Goal: Task Accomplishment & Management: Complete application form

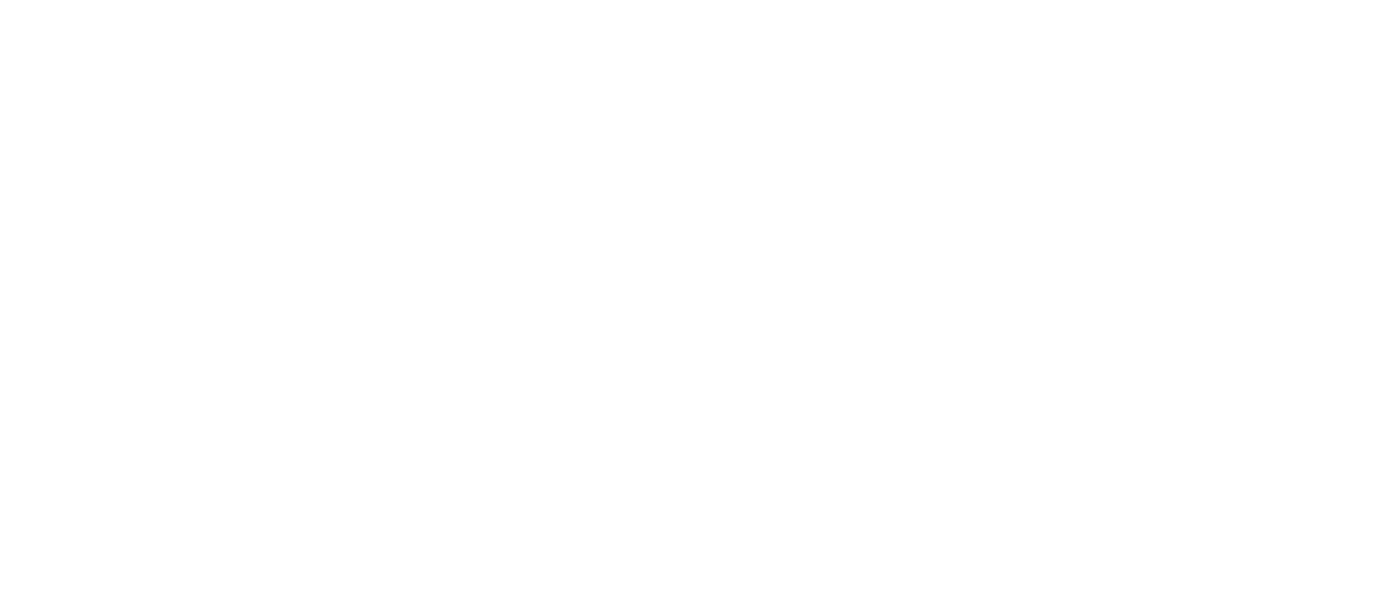
select select "Song"
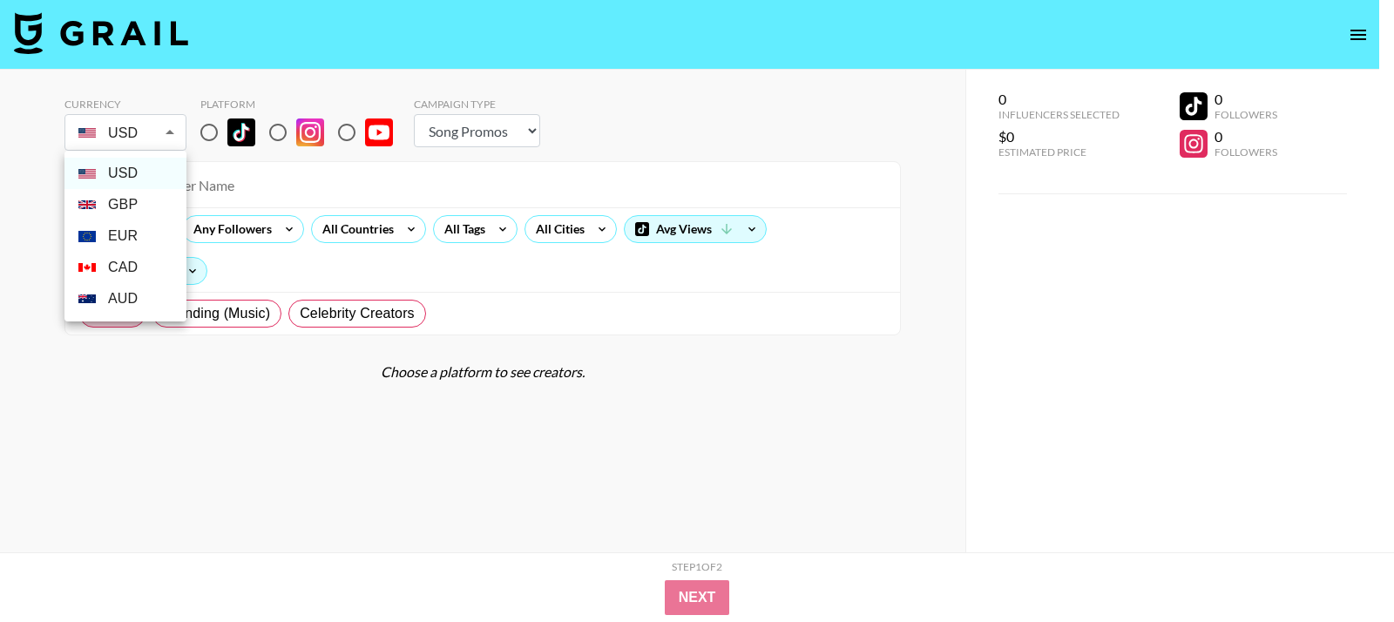
click at [113, 136] on body "Currency USD USD ​ Platform Campaign Type Choose Type... Song Promos Brand Prom…" at bounding box center [697, 346] width 1394 height 692
click at [140, 207] on li "GBP" at bounding box center [125, 204] width 122 height 31
type input "GBP"
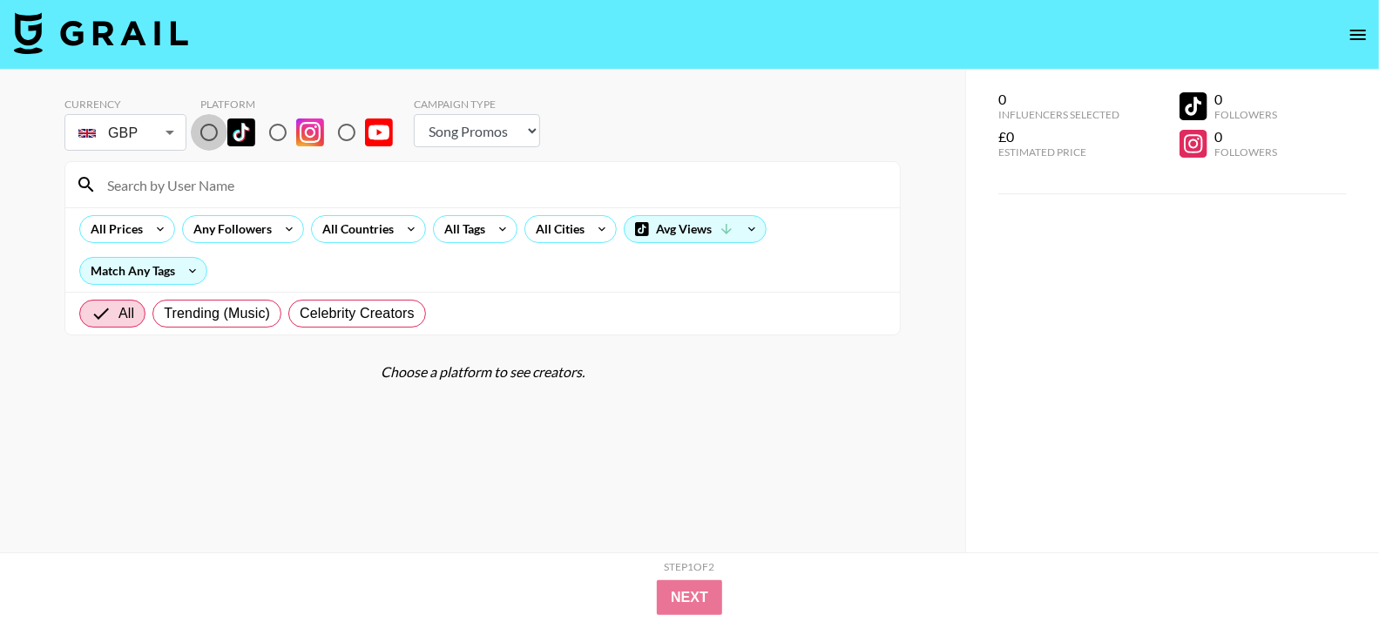
click at [203, 130] on input "radio" at bounding box center [209, 132] width 37 height 37
radio input "true"
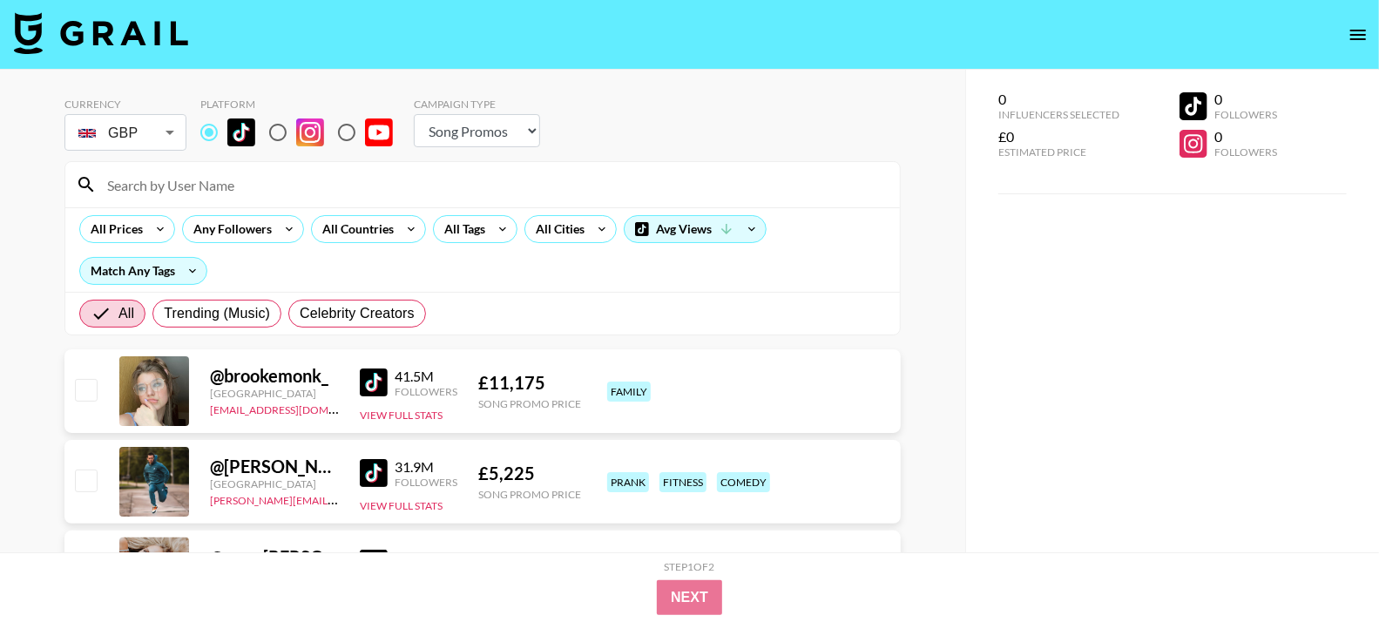
click at [208, 171] on input at bounding box center [493, 185] width 793 height 28
paste input "kevinrupard"
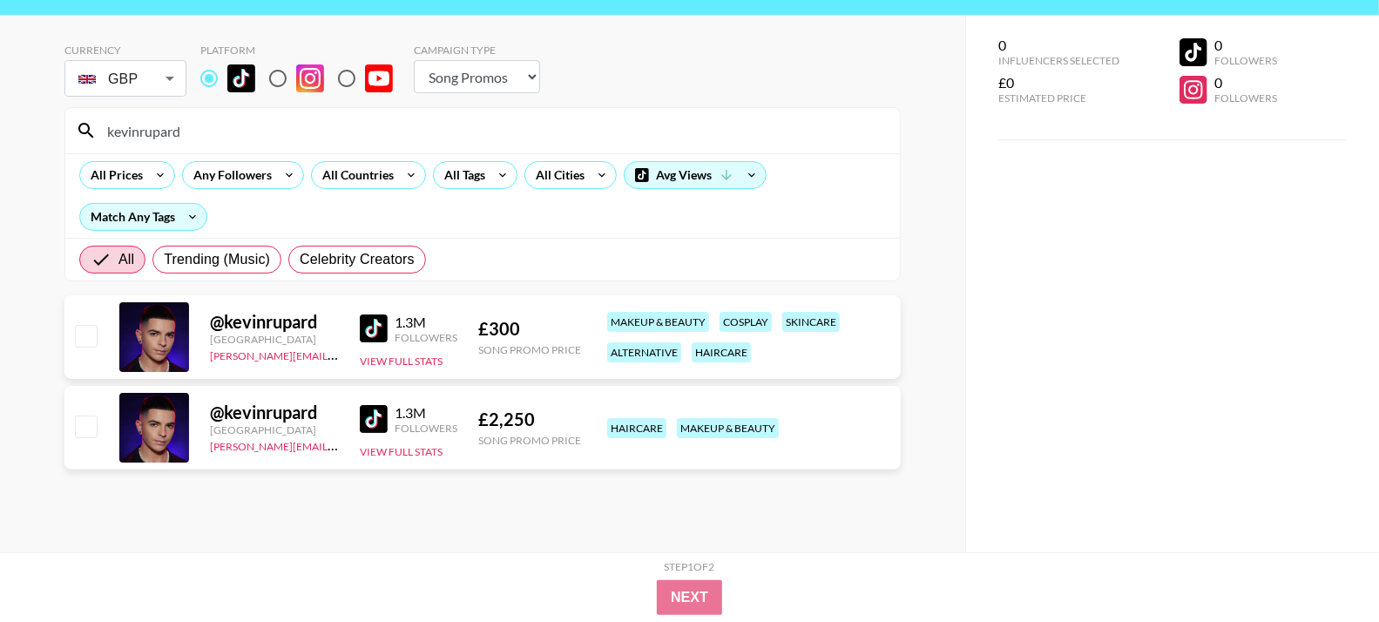
scroll to position [70, 0]
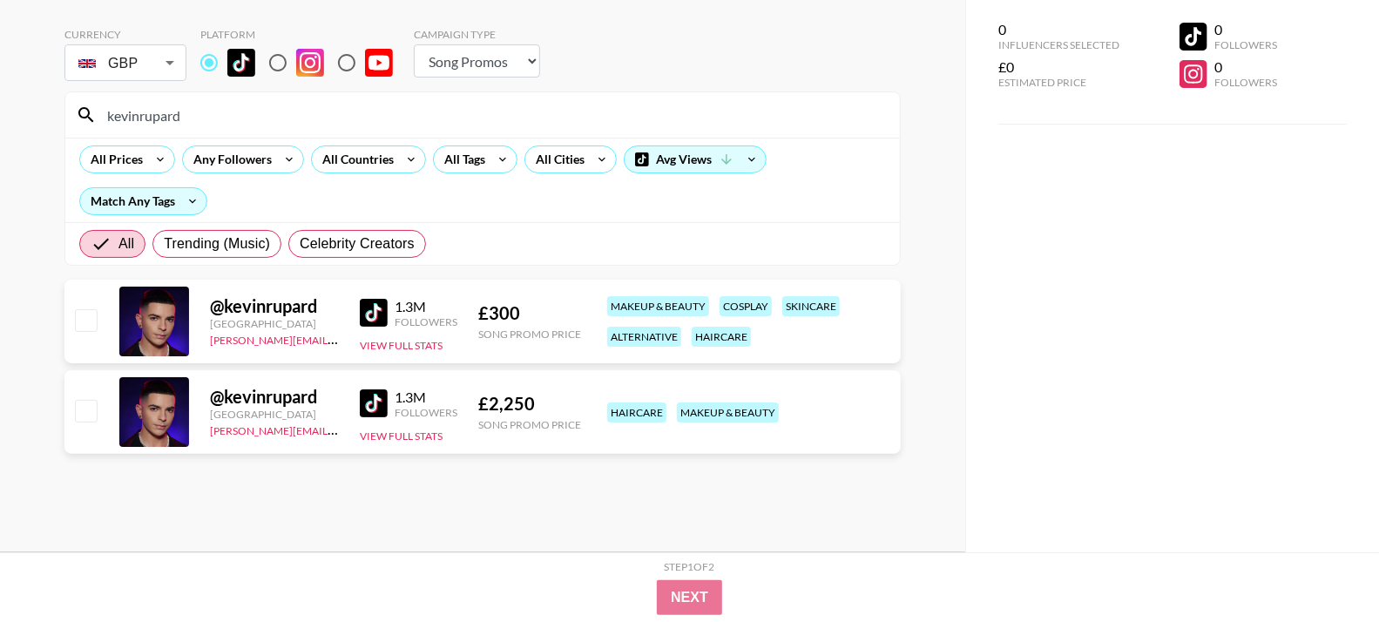
type input "kevinrupard"
click at [94, 317] on input "checkbox" at bounding box center [85, 319] width 21 height 21
checkbox input "true"
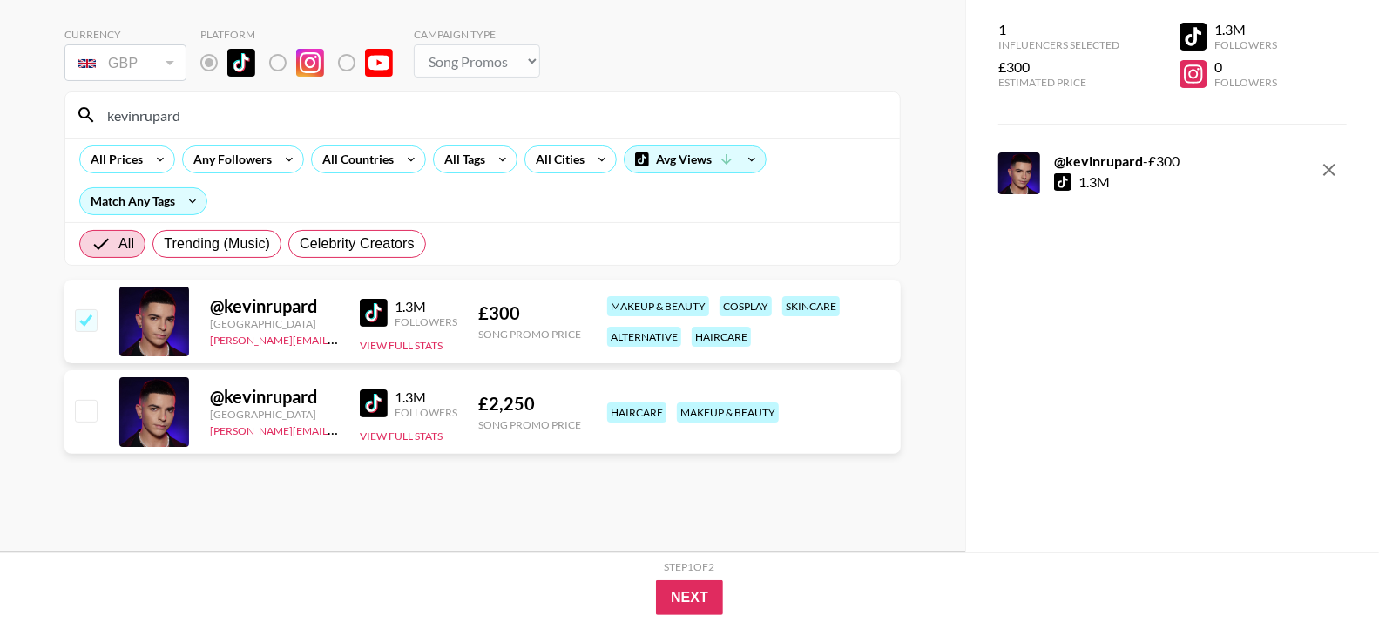
click at [299, 115] on input "kevinrupard" at bounding box center [493, 115] width 793 height 28
paste input "zombae.undea"
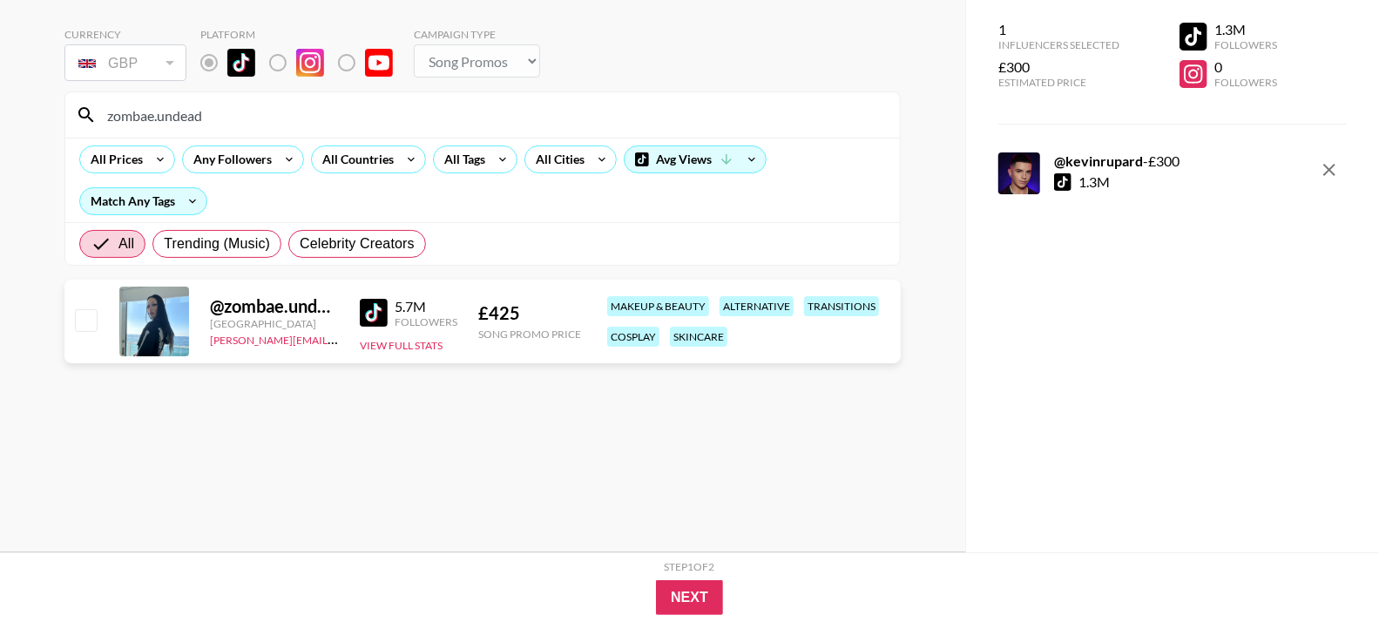
type input "zombae.undead"
drag, startPoint x: 82, startPoint y: 314, endPoint x: 106, endPoint y: 280, distance: 41.8
click at [83, 315] on input "checkbox" at bounding box center [85, 319] width 21 height 21
checkbox input "true"
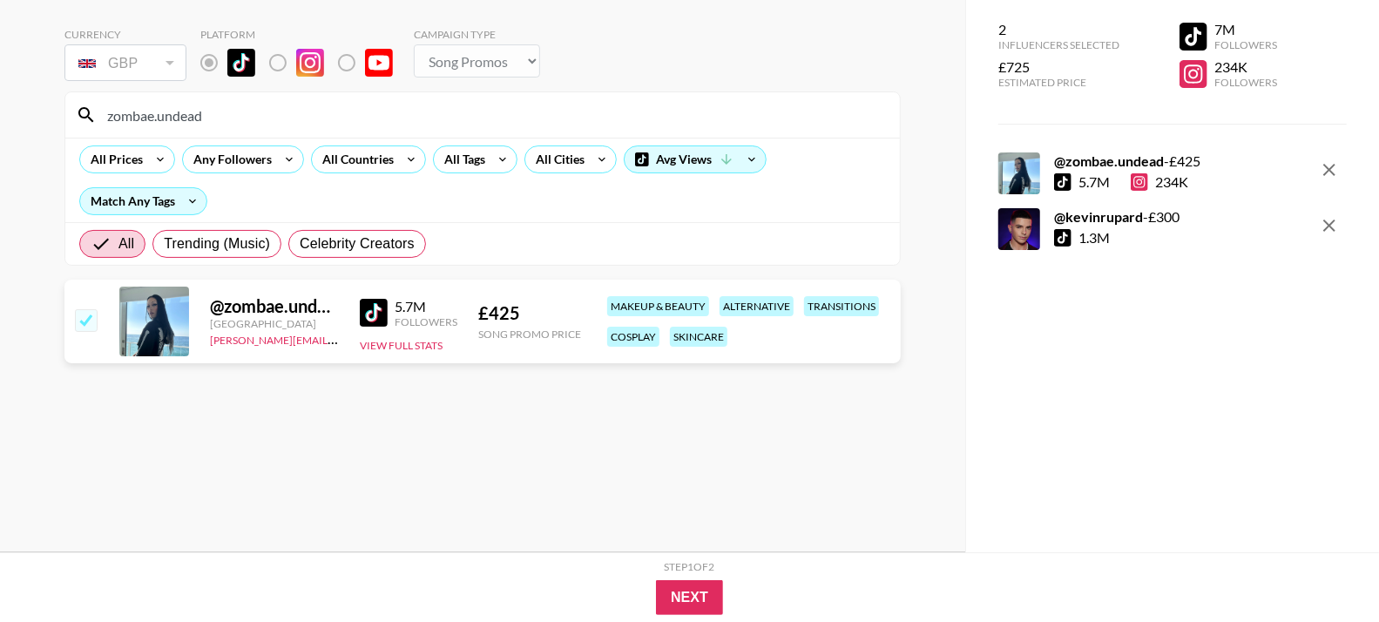
click at [274, 121] on input "zombae.undead" at bounding box center [493, 115] width 793 height 28
paste input "spilllthetea"
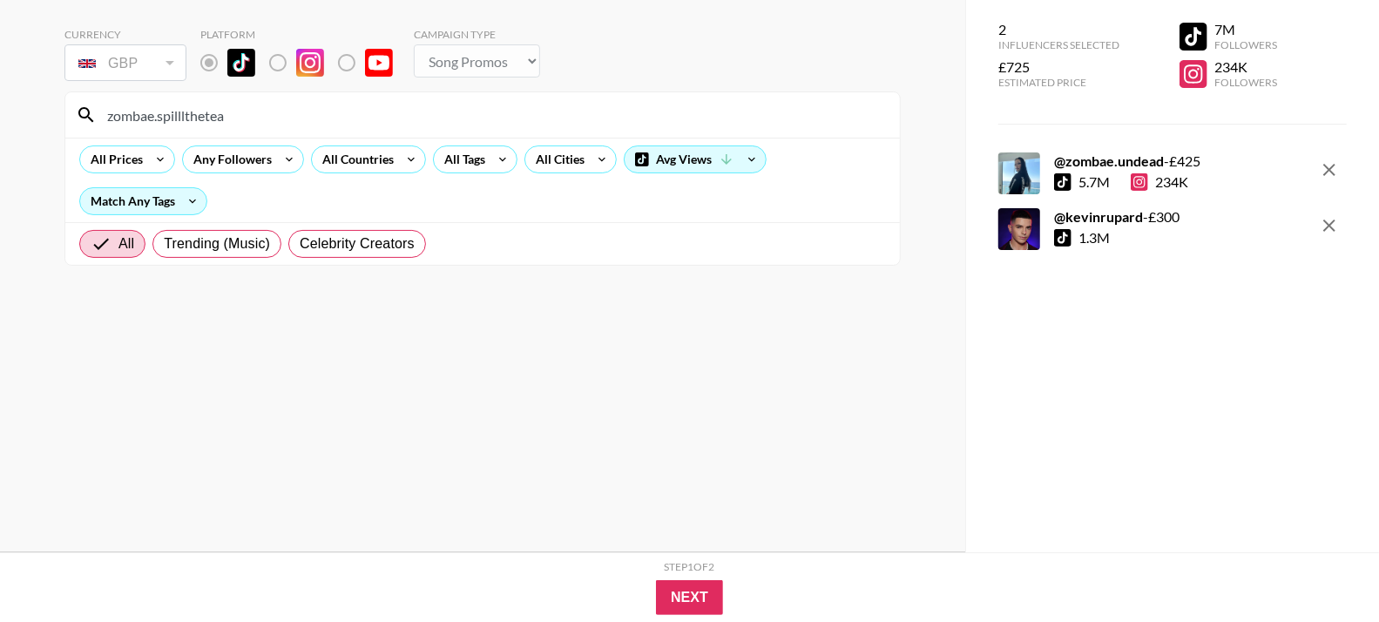
click at [274, 121] on input "zombae.spilllthetea" at bounding box center [493, 115] width 793 height 28
paste input
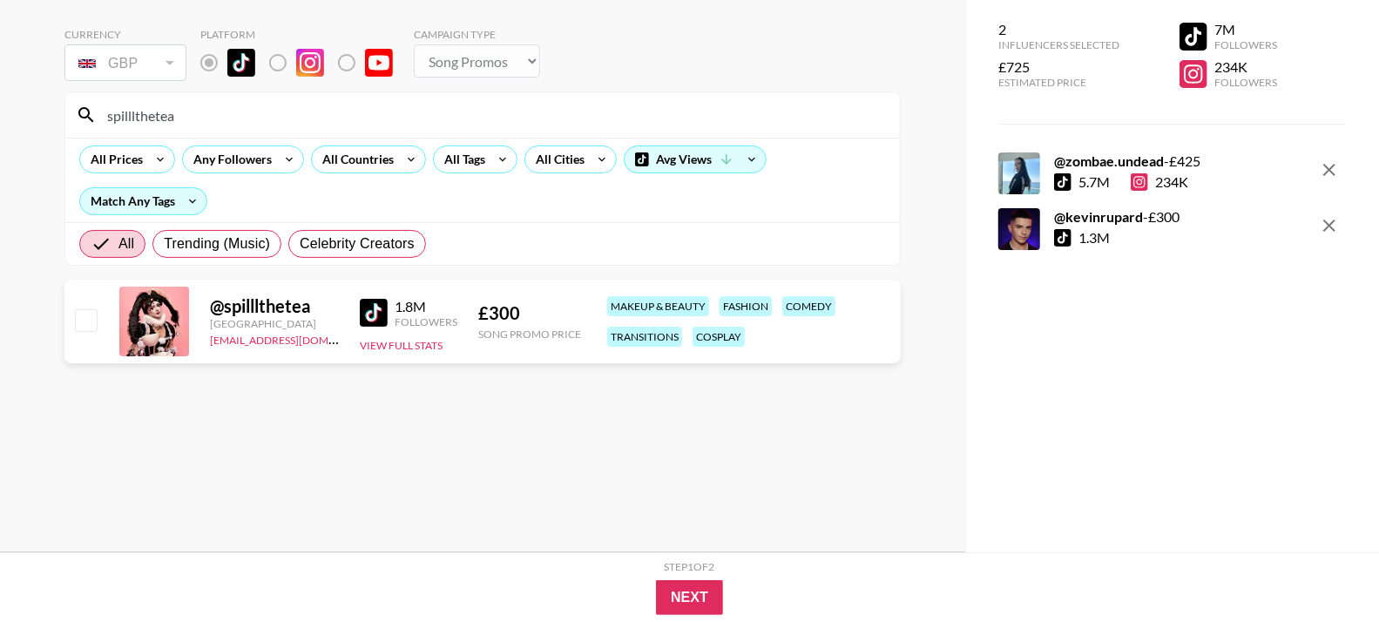
type input "spilllthetea"
click at [93, 323] on input "checkbox" at bounding box center [85, 319] width 21 height 21
checkbox input "true"
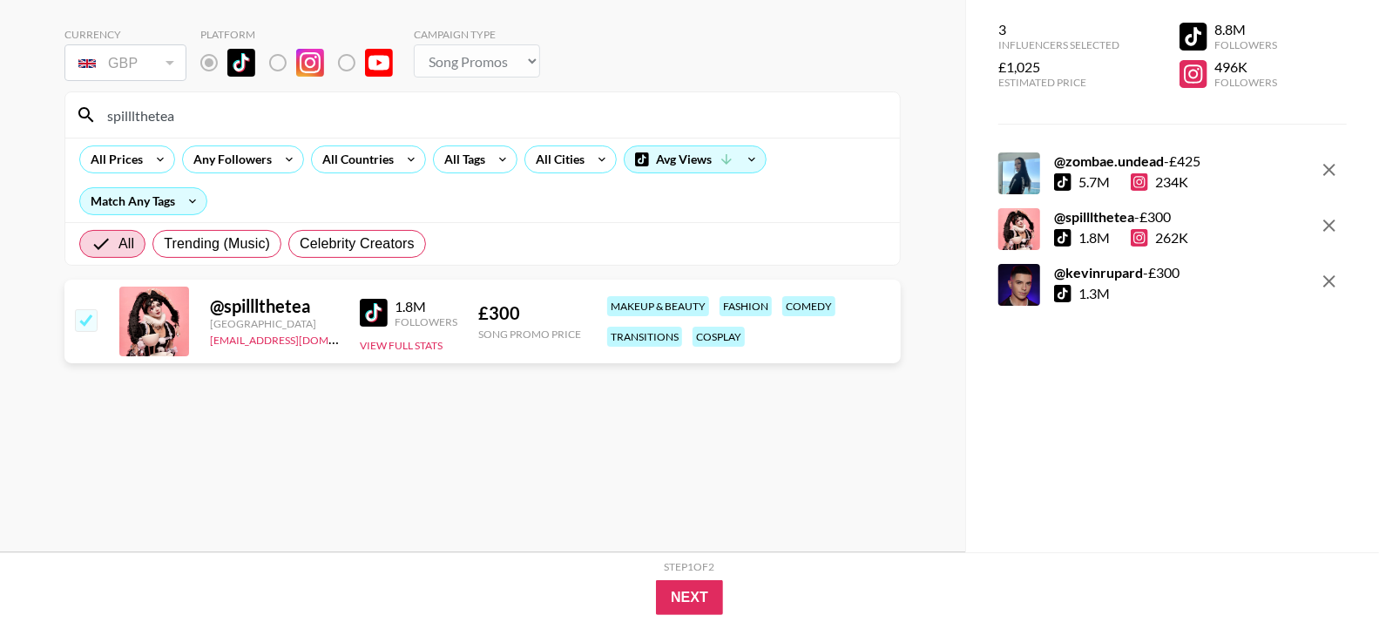
click at [242, 114] on input "spilllthetea" at bounding box center [493, 115] width 793 height 28
click at [240, 115] on input "spilllthetea" at bounding box center [493, 115] width 793 height 28
paste input "nycx.zz"
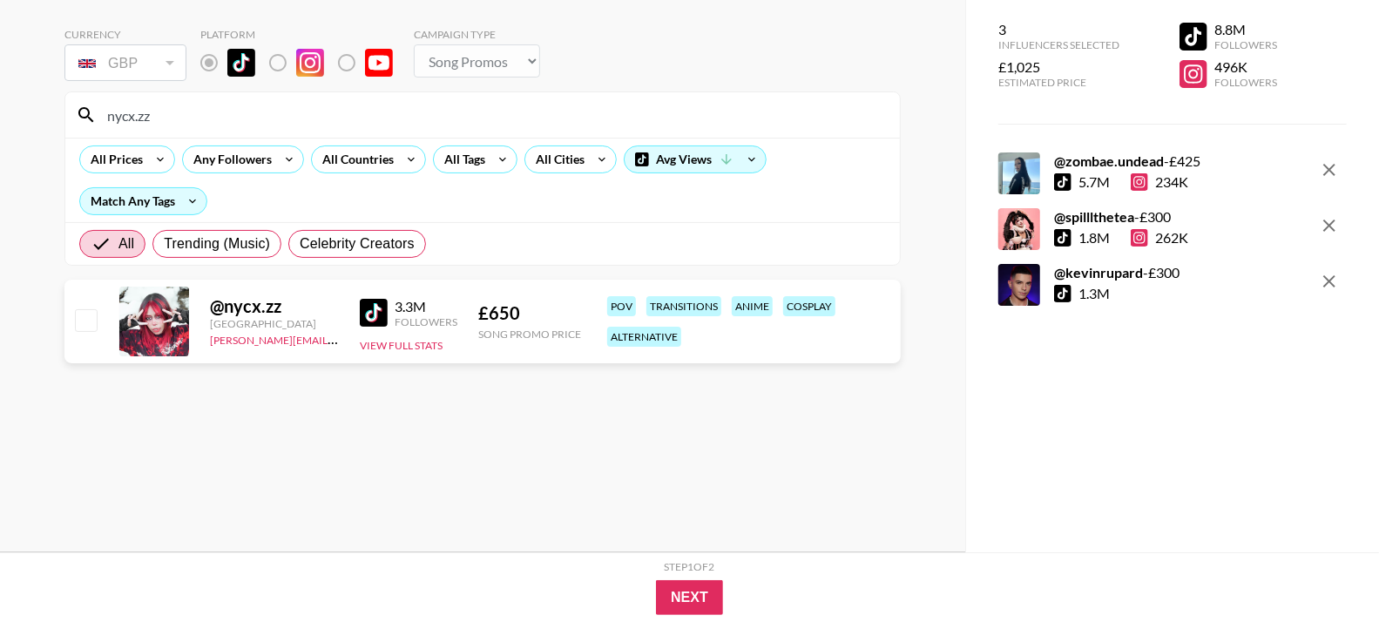
type input "nycx.zz"
click at [95, 321] on input "checkbox" at bounding box center [85, 319] width 21 height 21
checkbox input "true"
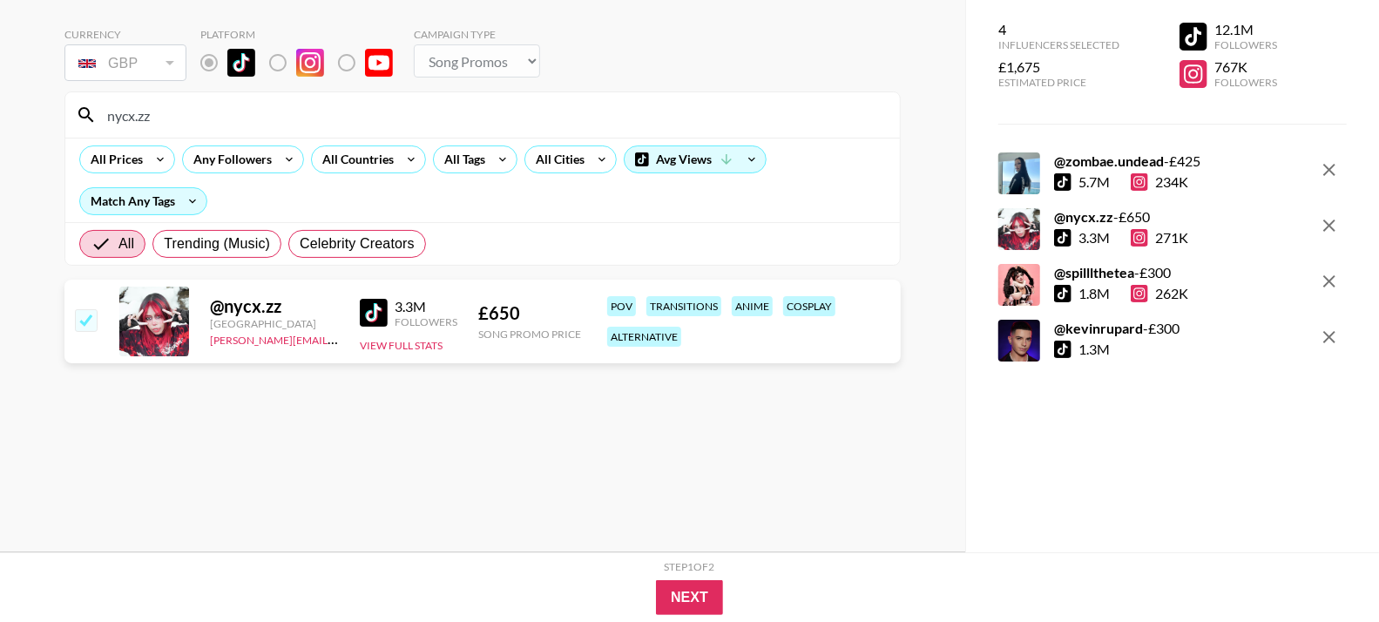
click at [247, 112] on input "nycx.zz" at bounding box center [493, 115] width 793 height 28
paste input "book0bsessedd"
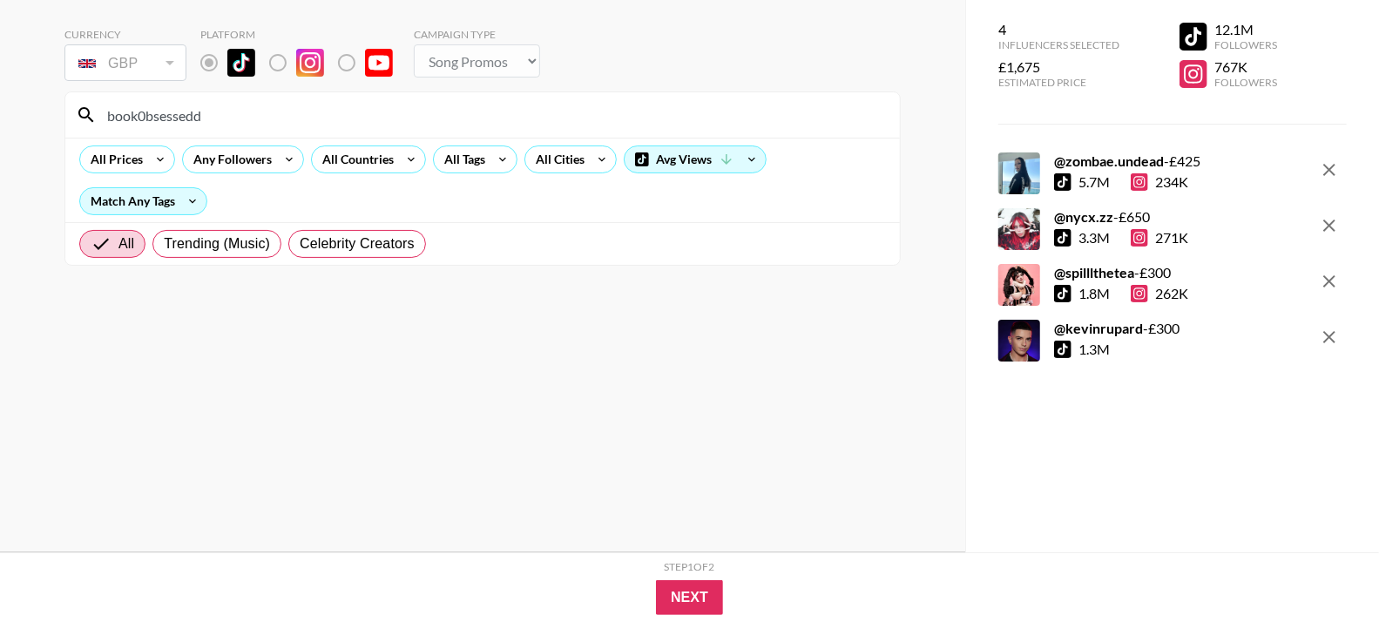
click at [252, 117] on input "book0bsessedd" at bounding box center [493, 115] width 793 height 28
click at [251, 117] on input "book0bsessedd" at bounding box center [493, 115] width 793 height 28
click at [159, 105] on input "book0bsessedd" at bounding box center [493, 115] width 793 height 28
click at [159, 119] on input "book0bsessedd" at bounding box center [493, 115] width 793 height 28
paste input "makeup.[PERSON_NAME]"
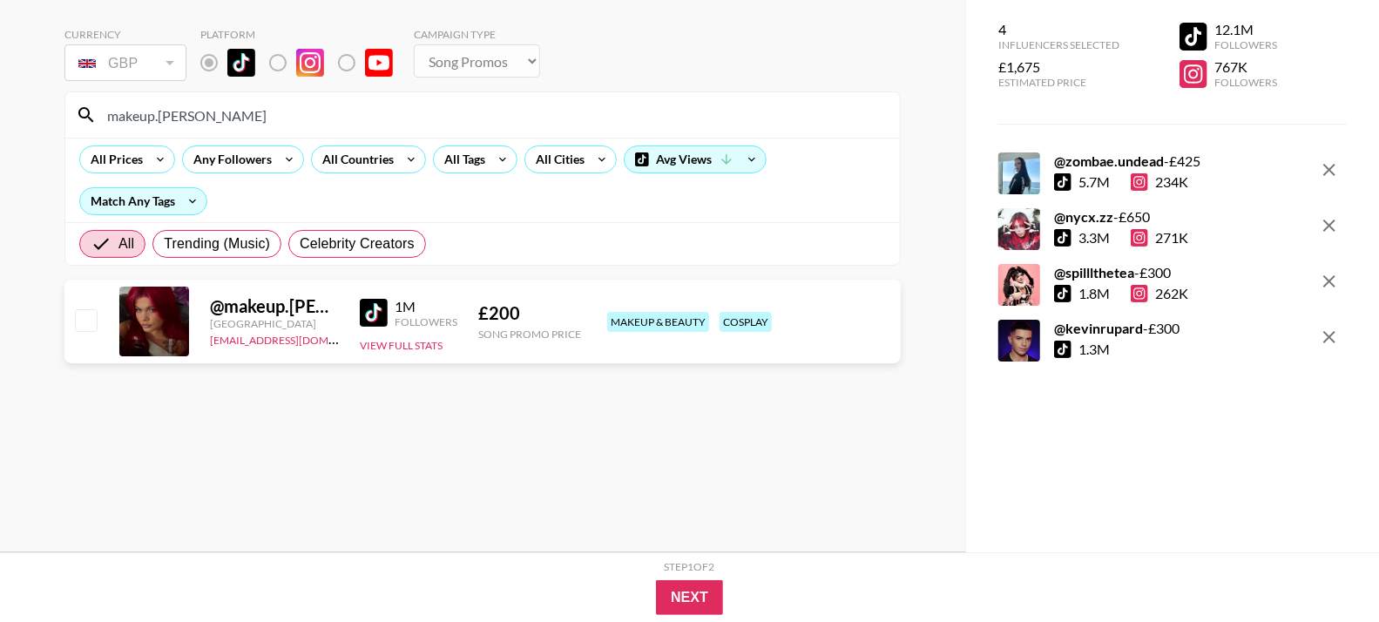
type input "makeup.[PERSON_NAME]"
click at [95, 312] on input "checkbox" at bounding box center [85, 319] width 21 height 21
checkbox input "true"
click at [185, 119] on input "makeup.[PERSON_NAME]" at bounding box center [493, 115] width 793 height 28
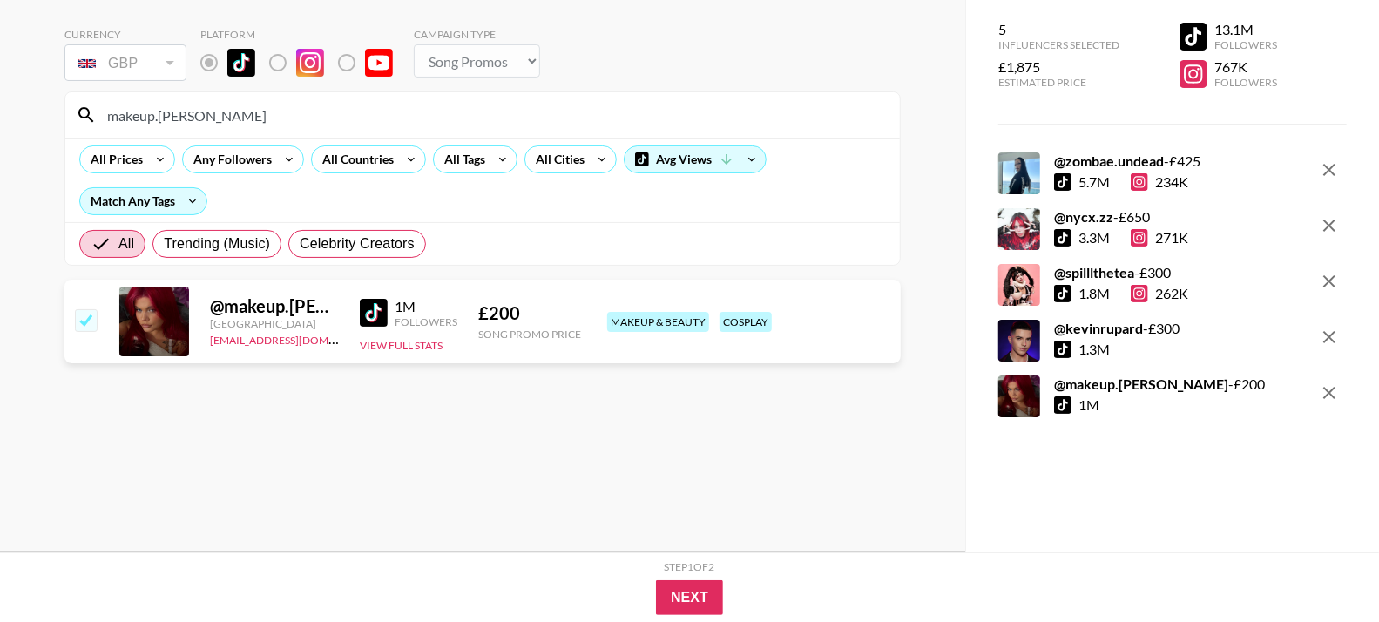
click at [185, 119] on input "makeup.[PERSON_NAME]" at bounding box center [493, 115] width 793 height 28
paste input "tbagtree"
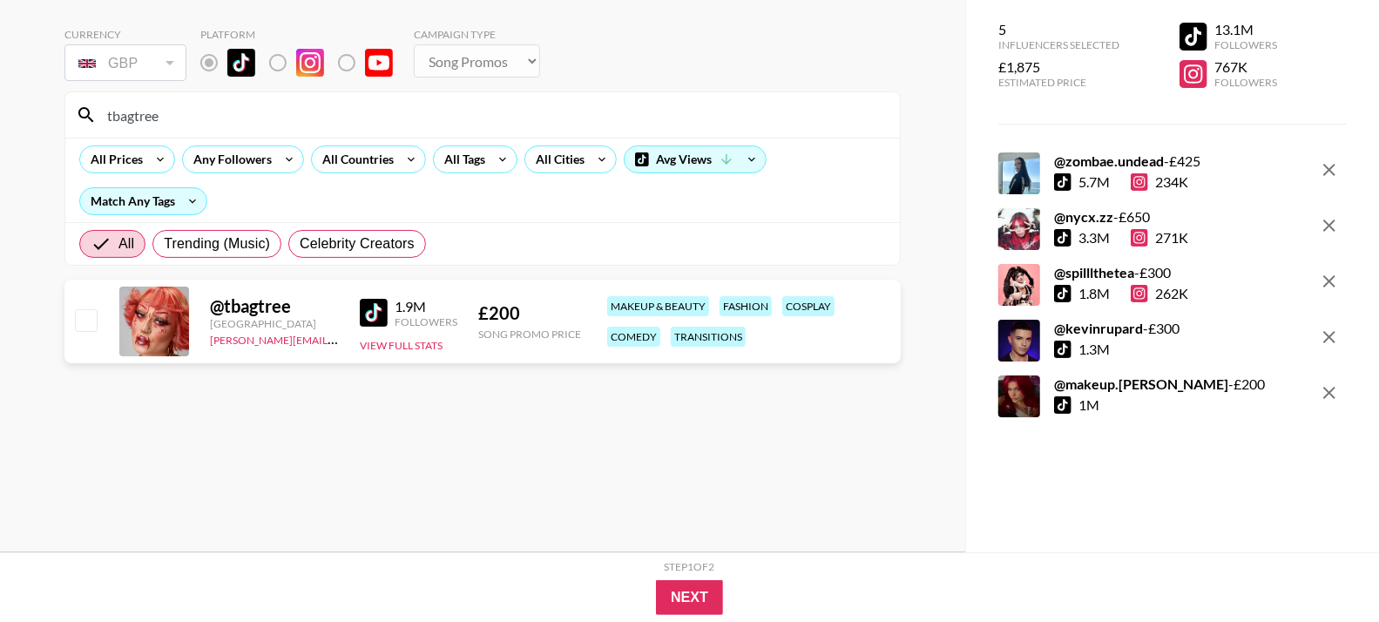
type input "tbagtree"
click at [85, 315] on input "checkbox" at bounding box center [85, 319] width 21 height 21
checkbox input "true"
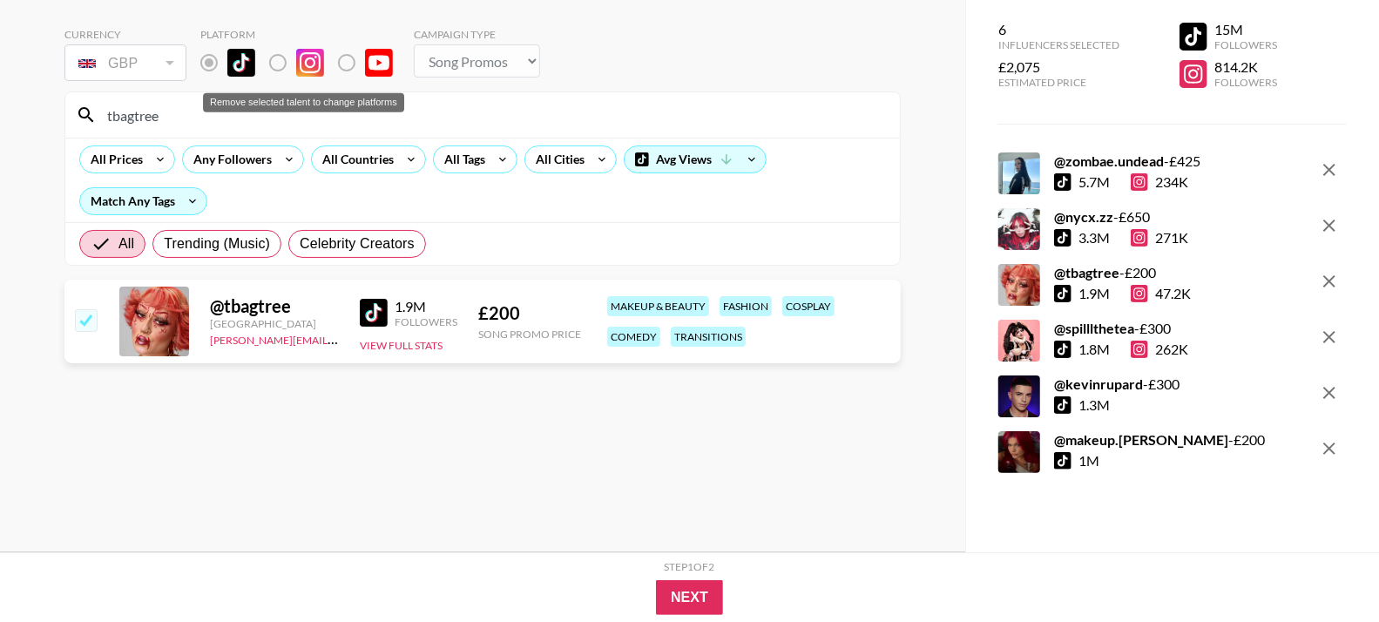
click at [215, 55] on label "Remove selected talent to change platforms" at bounding box center [223, 62] width 64 height 37
click at [209, 124] on input "tbagtree" at bounding box center [493, 115] width 793 height 28
paste input "heroligor"
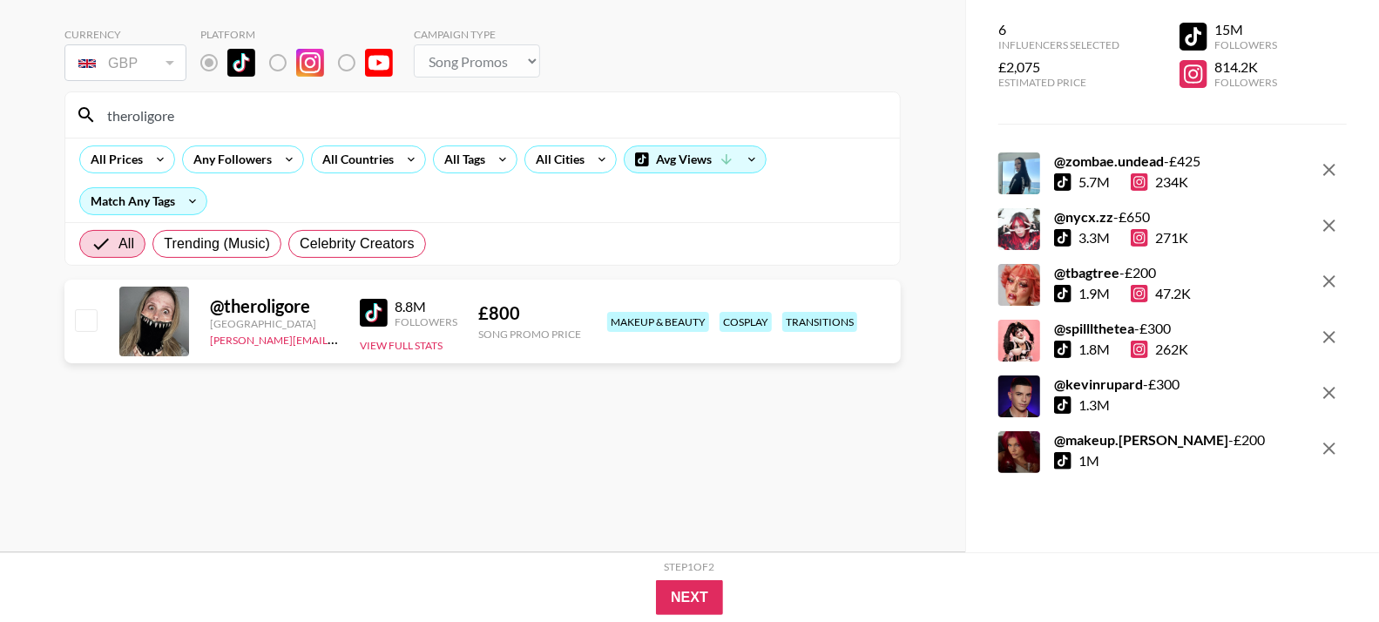
type input "theroligore"
click at [88, 317] on input "checkbox" at bounding box center [85, 319] width 21 height 21
checkbox input "true"
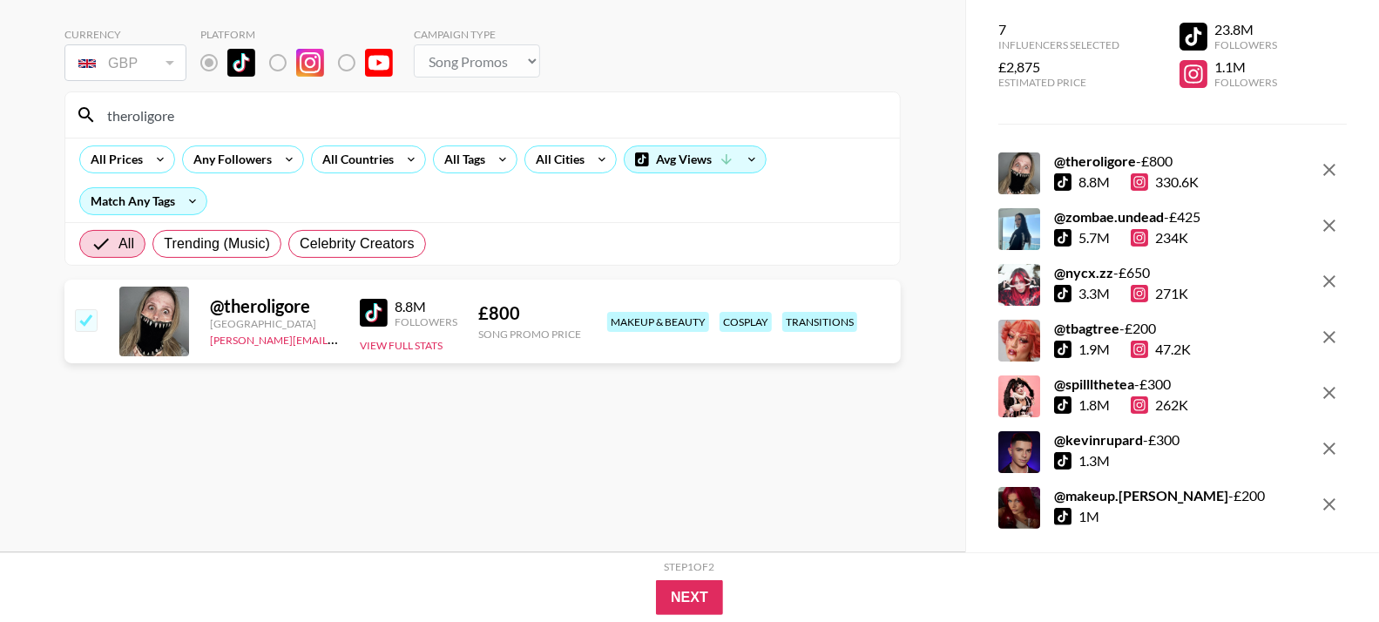
click at [199, 114] on input "theroligore" at bounding box center [493, 115] width 793 height 28
paste input "ceekayy"
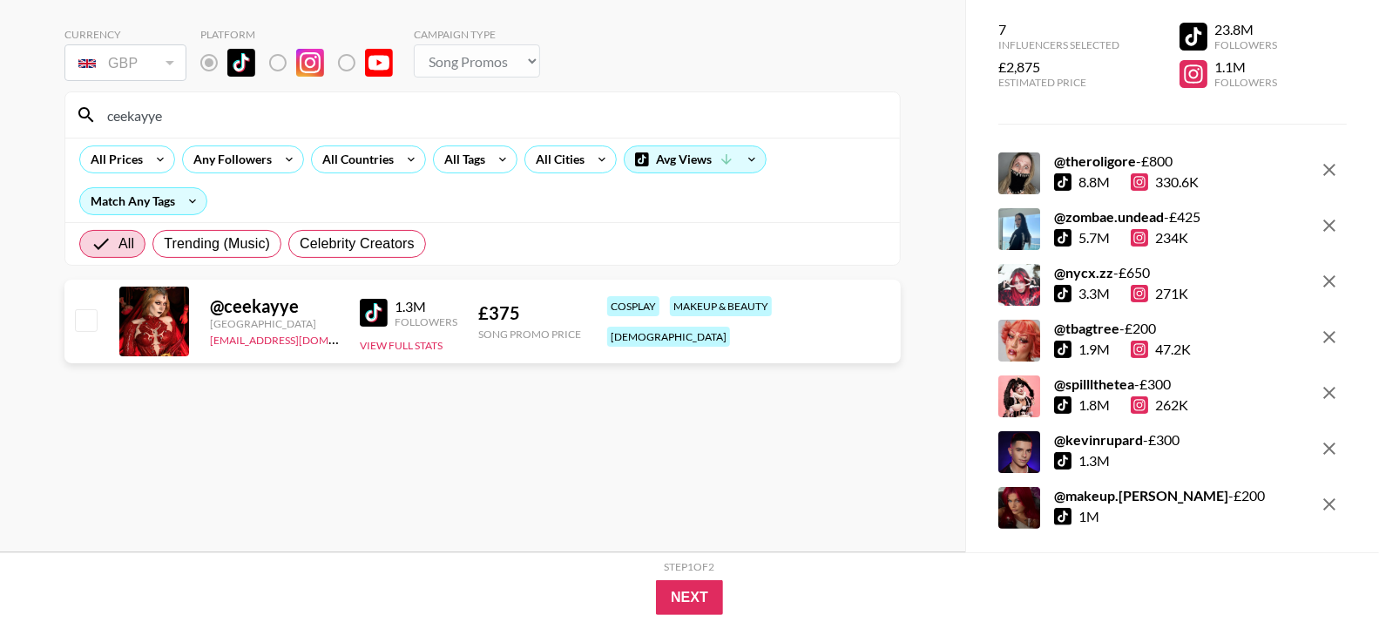
type input "ceekayye"
click at [98, 328] on div at bounding box center [84, 322] width 27 height 30
click at [92, 322] on input "checkbox" at bounding box center [85, 319] width 21 height 21
checkbox input "true"
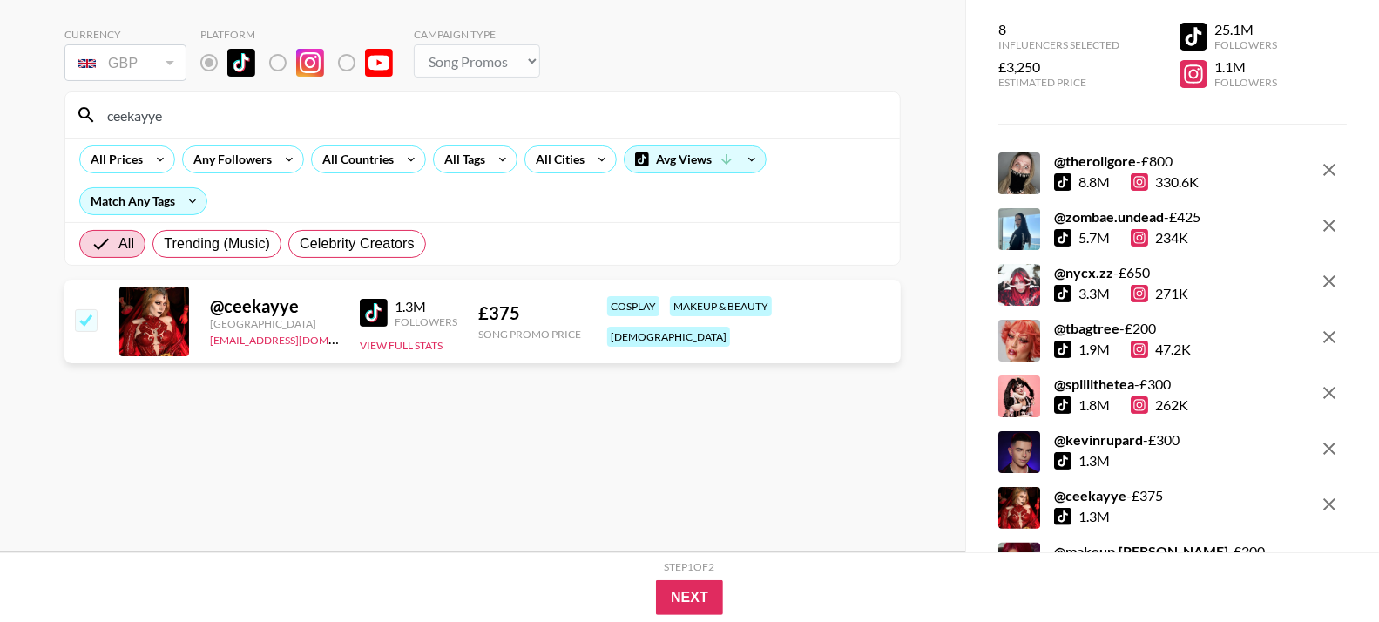
click at [253, 127] on input "ceekayye" at bounding box center [493, 115] width 793 height 28
paste input "urmomshotgf"
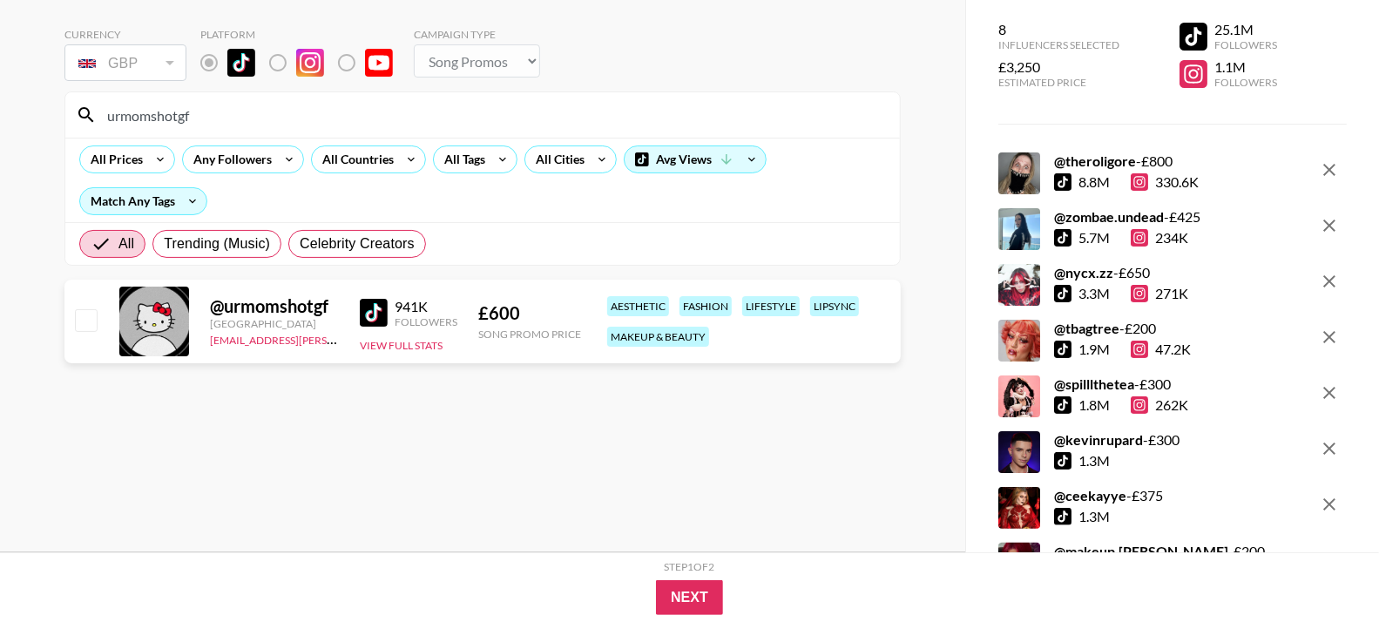
type input "urmomshotgf"
click at [83, 322] on input "checkbox" at bounding box center [85, 319] width 21 height 21
checkbox input "true"
click at [693, 599] on button "Next" at bounding box center [689, 597] width 67 height 35
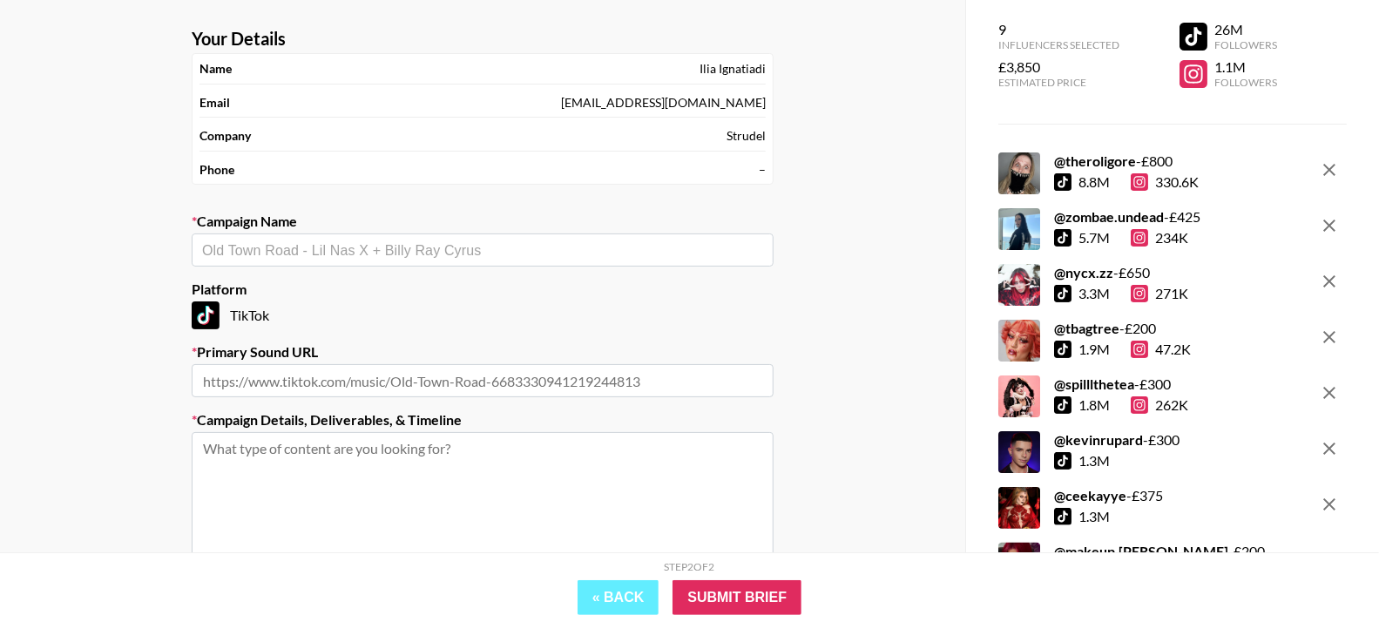
click at [475, 262] on div "​" at bounding box center [483, 250] width 582 height 33
click at [319, 256] on input "text" at bounding box center [482, 250] width 561 height 20
paste input "[PERSON_NAME] - Cold"
click at [378, 279] on li "Add New Campaign: "[PERSON_NAME] - Cold"" at bounding box center [483, 286] width 582 height 28
type input "[PERSON_NAME] - Cold"
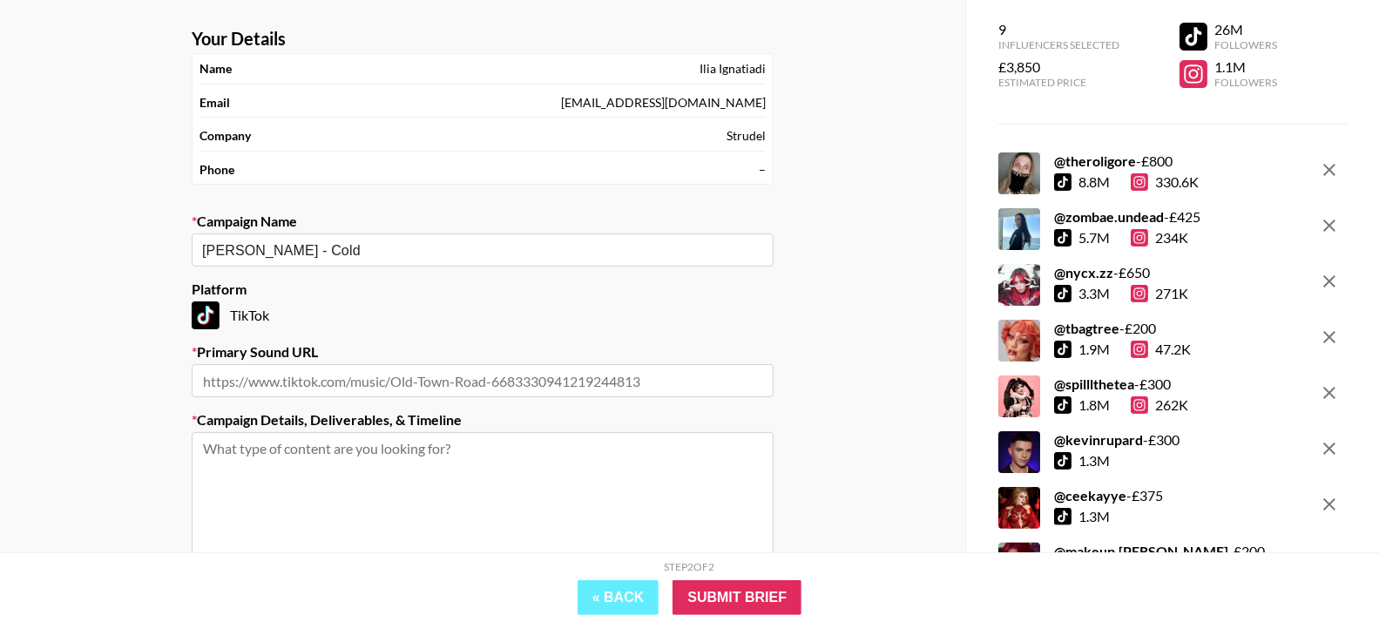
click at [384, 387] on input "text" at bounding box center [483, 380] width 582 height 33
click at [410, 372] on input "text" at bounding box center [483, 380] width 582 height 33
click at [375, 516] on textarea at bounding box center [483, 497] width 582 height 131
paste textarea "[URL][DOMAIN_NAME]"
type textarea "[URL][DOMAIN_NAME]"
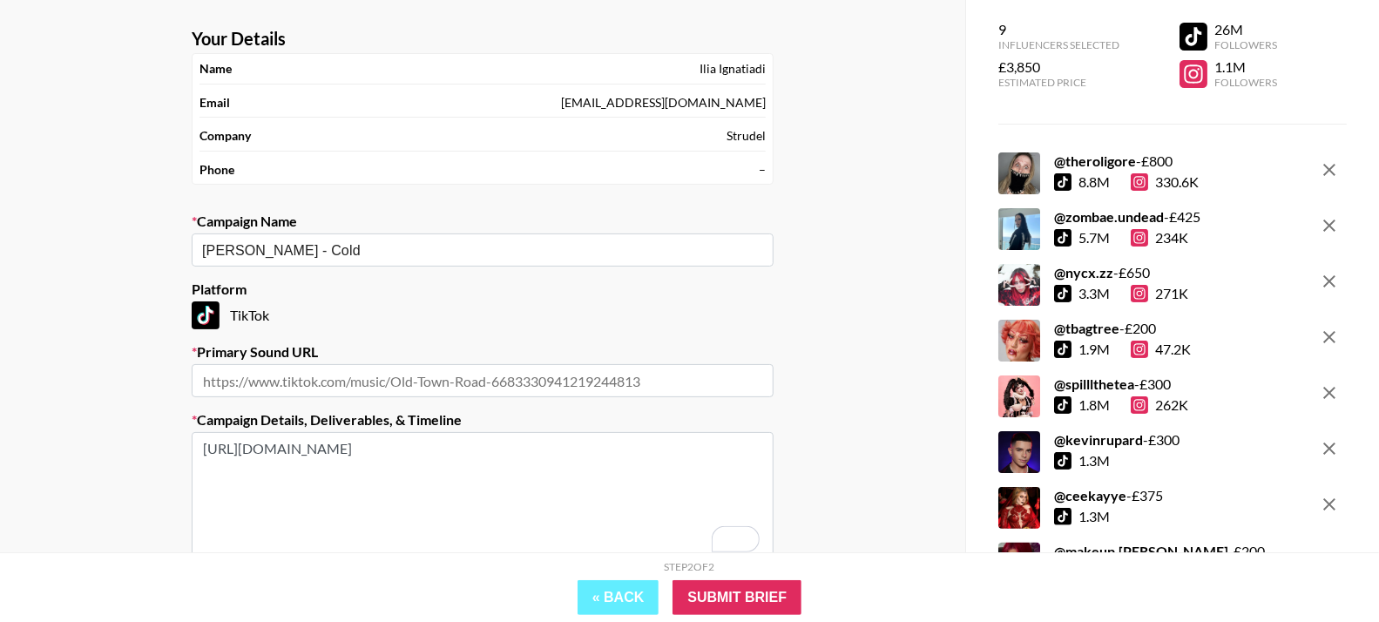
click at [358, 376] on input "text" at bounding box center [483, 380] width 582 height 33
paste input "[URL][DOMAIN_NAME]"
type input "[URL][DOMAIN_NAME]"
click at [482, 328] on section "Your Details Name [PERSON_NAME] Email [PERSON_NAME][EMAIL_ADDRESS][DOMAIN_NAME]…" at bounding box center [483, 345] width 610 height 662
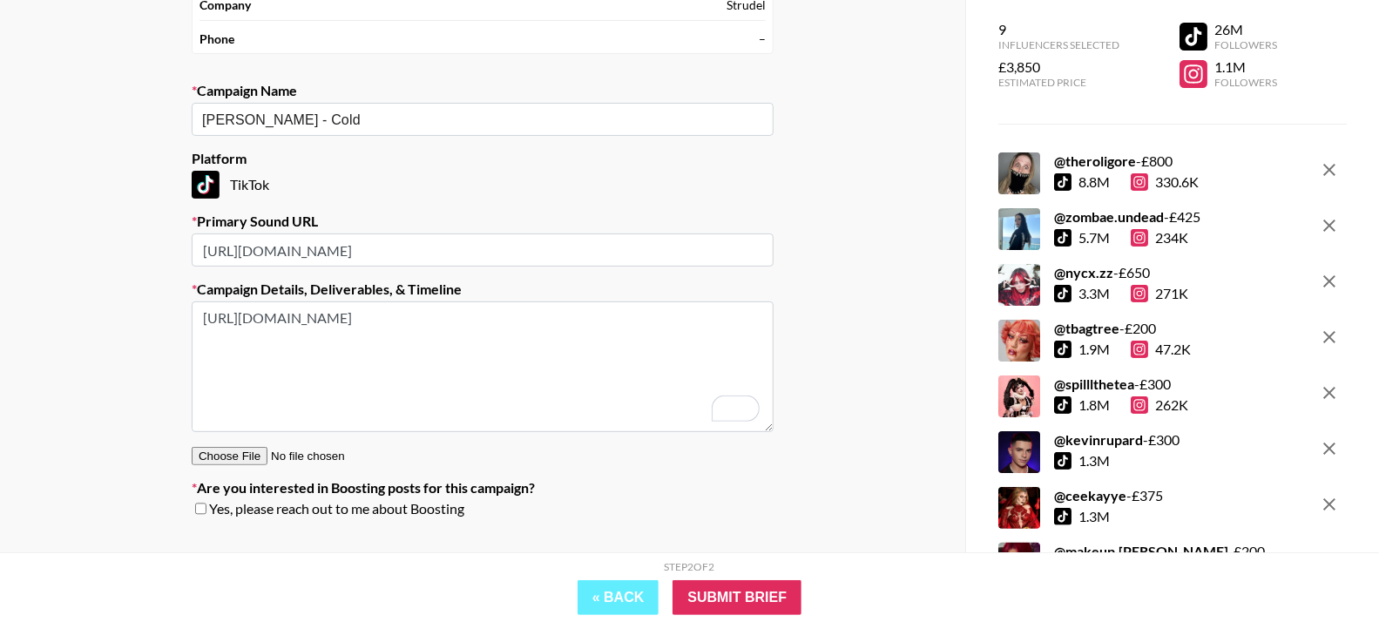
scroll to position [232, 0]
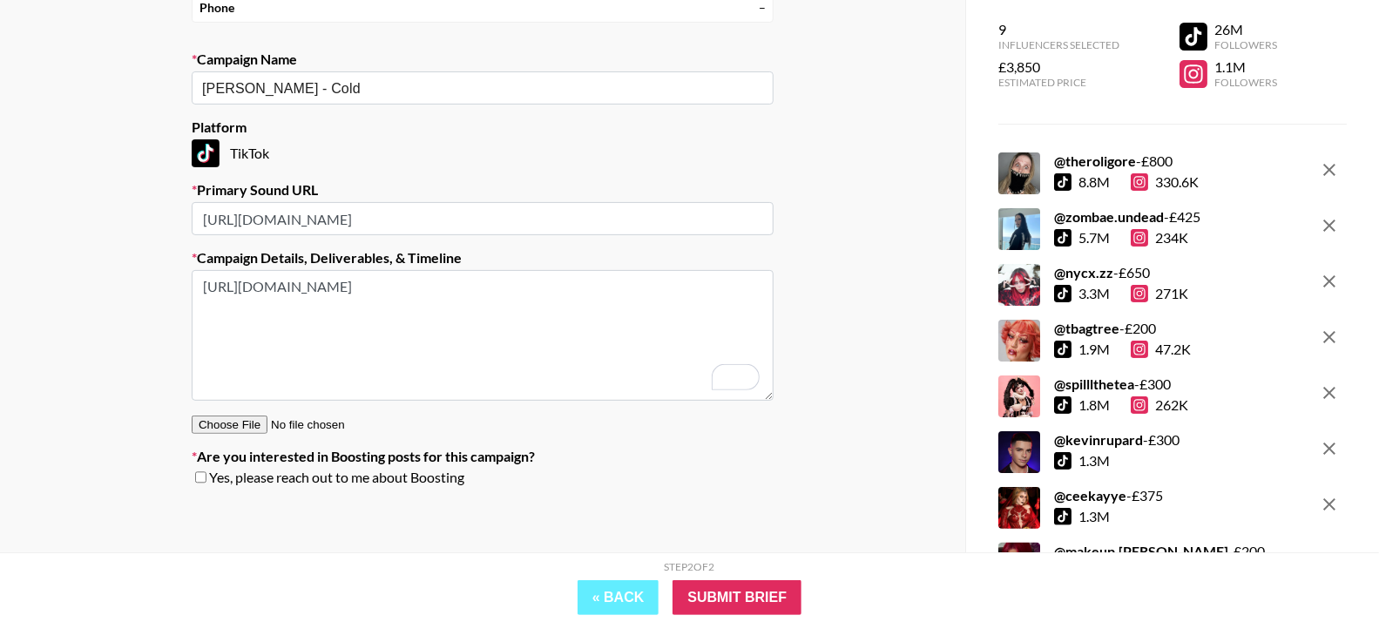
drag, startPoint x: 283, startPoint y: 307, endPoint x: 234, endPoint y: 302, distance: 49.9
click at [282, 307] on textarea "[URL][DOMAIN_NAME]" at bounding box center [483, 335] width 582 height 131
click at [207, 285] on textarea "[URL][DOMAIN_NAME]" at bounding box center [483, 335] width 582 height 131
click at [251, 299] on textarea "[URL][DOMAIN_NAME]" at bounding box center [483, 335] width 582 height 131
click at [255, 281] on textarea "[URL][DOMAIN_NAME]" at bounding box center [483, 335] width 582 height 131
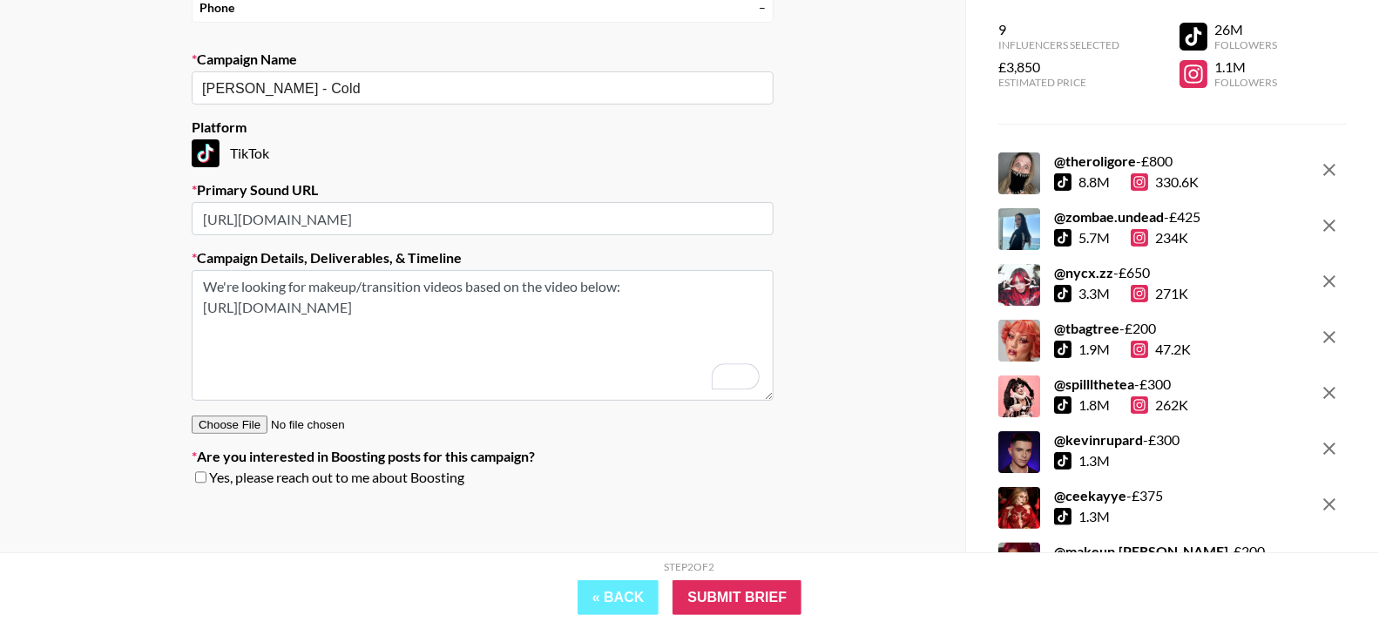
type textarea "We're looking for makeup/transition videos based on the video below: [URL][DOMA…"
click at [779, 586] on input "Submit Brief" at bounding box center [737, 597] width 129 height 35
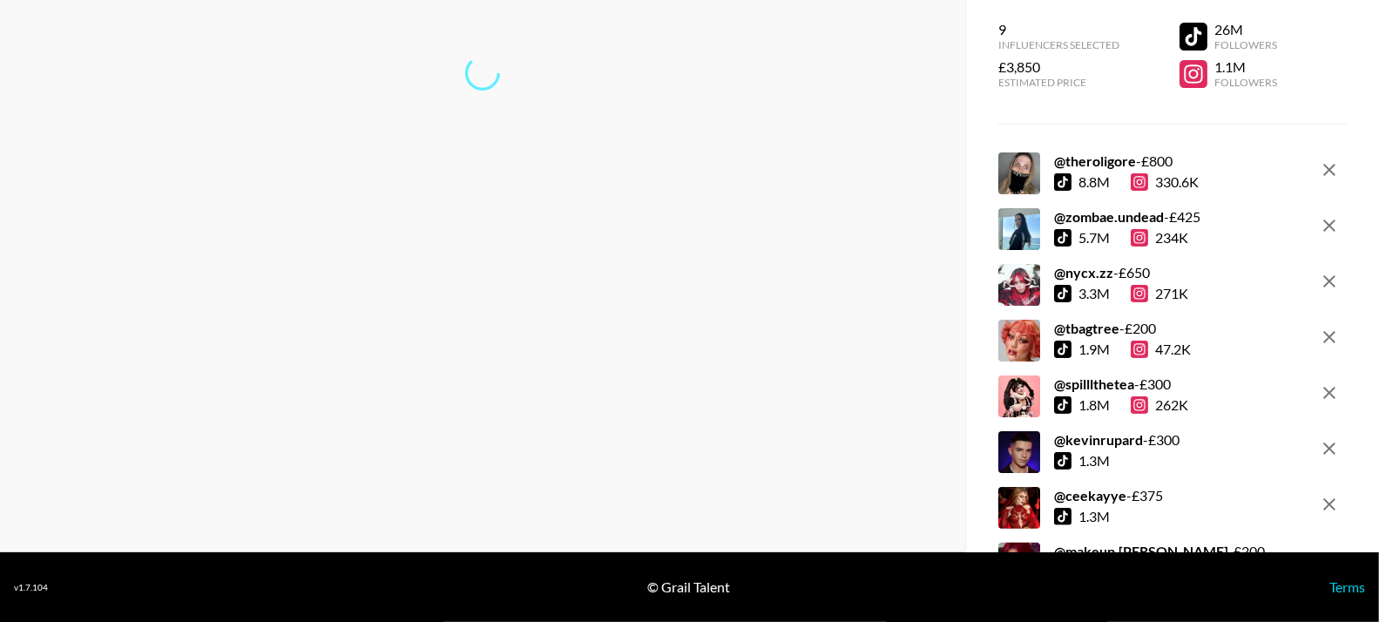
scroll to position [70, 0]
